Goal: Navigation & Orientation: Go to known website

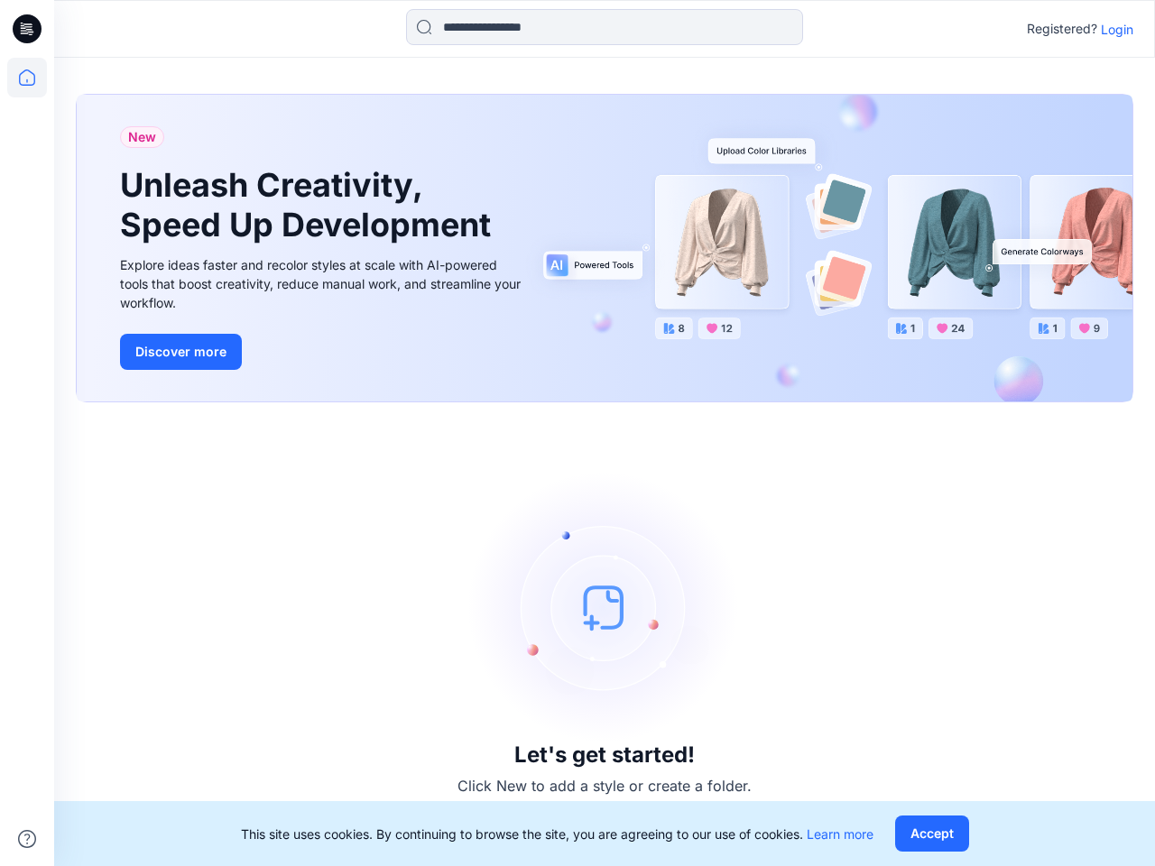
click at [578, 433] on div "Let's get started! Click New to add a style or create a folder." at bounding box center [605, 634] width 1058 height 421
click at [28, 29] on icon at bounding box center [29, 29] width 7 height 1
click at [27, 78] on icon at bounding box center [27, 78] width 40 height 40
click at [27, 839] on icon at bounding box center [27, 839] width 18 height 18
click at [605, 27] on input at bounding box center [604, 27] width 397 height 36
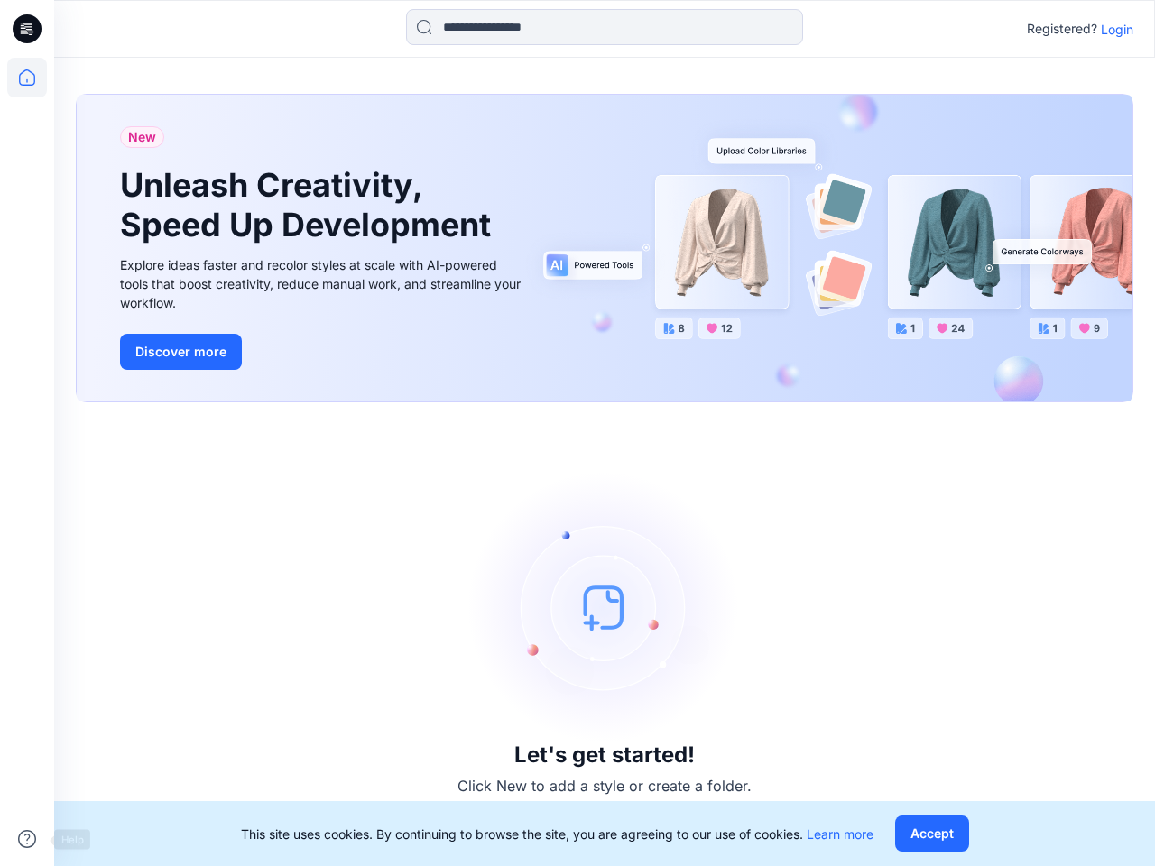
click at [1117, 29] on p "Login" at bounding box center [1117, 29] width 32 height 19
click at [931, 834] on button "Accept" at bounding box center [932, 834] width 74 height 36
